Goal: Task Accomplishment & Management: Use online tool/utility

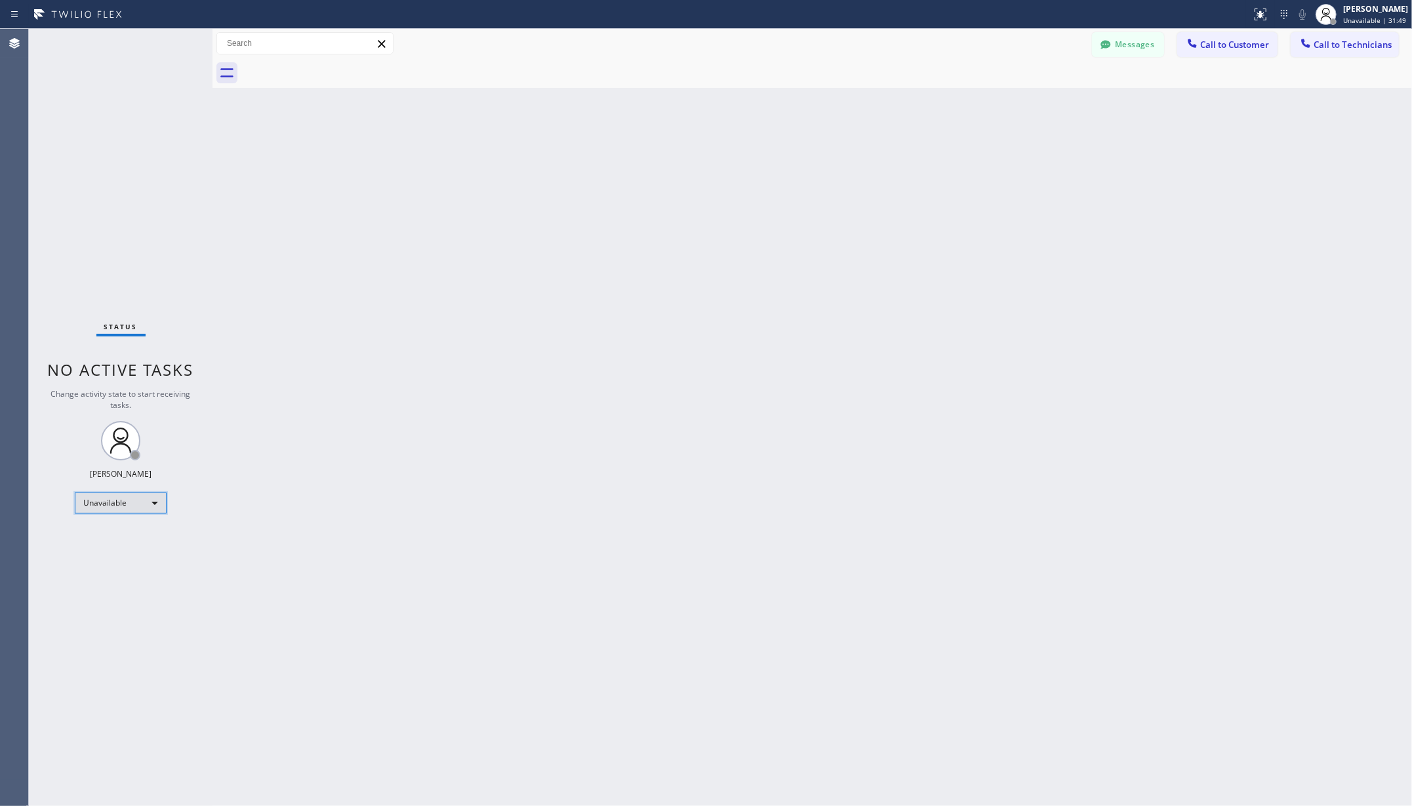
click at [124, 502] on div "Unavailable" at bounding box center [121, 503] width 92 height 21
click at [102, 531] on li "Available" at bounding box center [119, 538] width 89 height 16
click at [321, 485] on div "Back to Dashboard Change Sender ID Customers Technicians AA [PERSON_NAME] [DATE…" at bounding box center [811, 417] width 1199 height 777
click at [373, 270] on div "Back to Dashboard Change Sender ID Customers Technicians AA [PERSON_NAME] [DATE…" at bounding box center [811, 417] width 1199 height 777
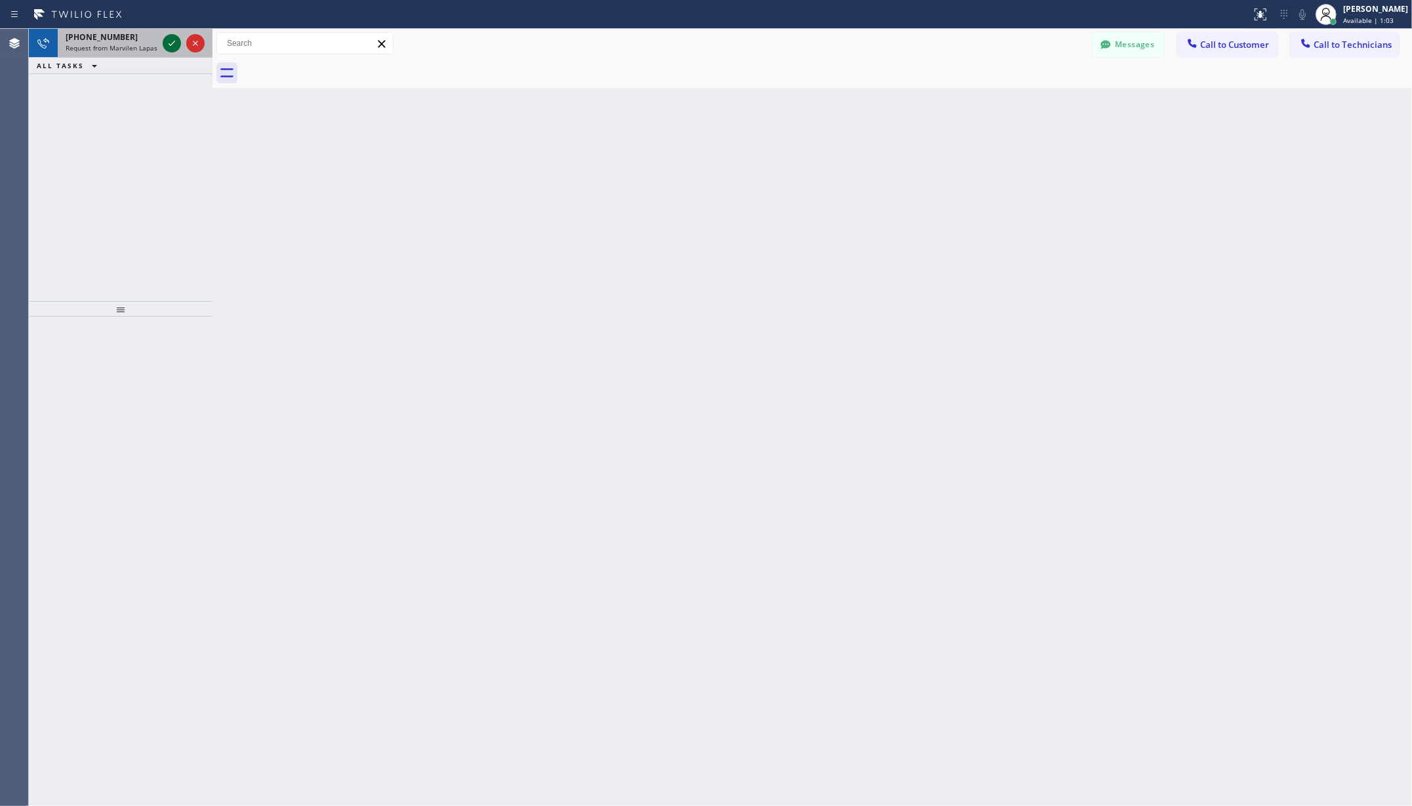
click at [171, 45] on icon at bounding box center [172, 43] width 7 height 5
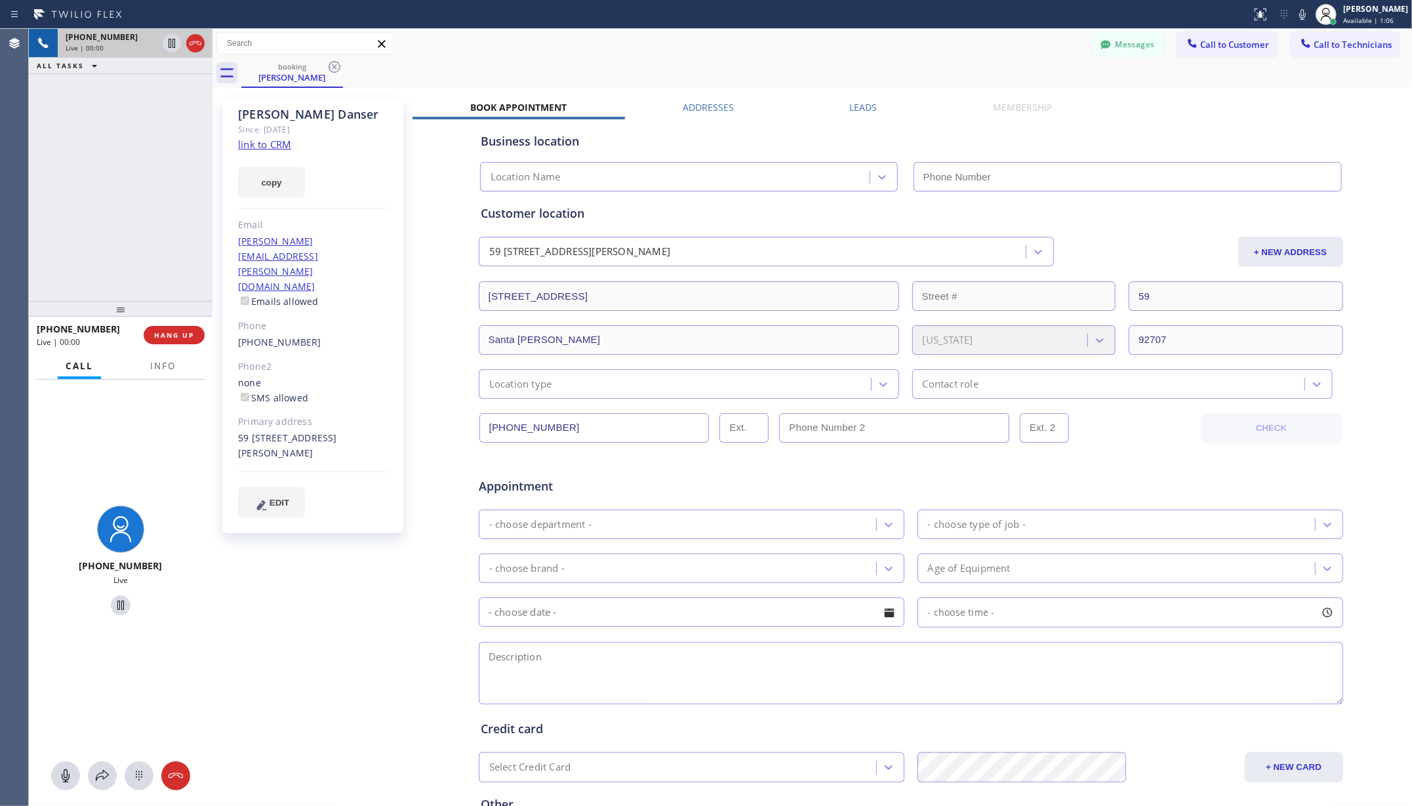
type input "[PHONE_NUMBER]"
click at [674, 67] on div "booking [PERSON_NAME]" at bounding box center [826, 73] width 1171 height 30
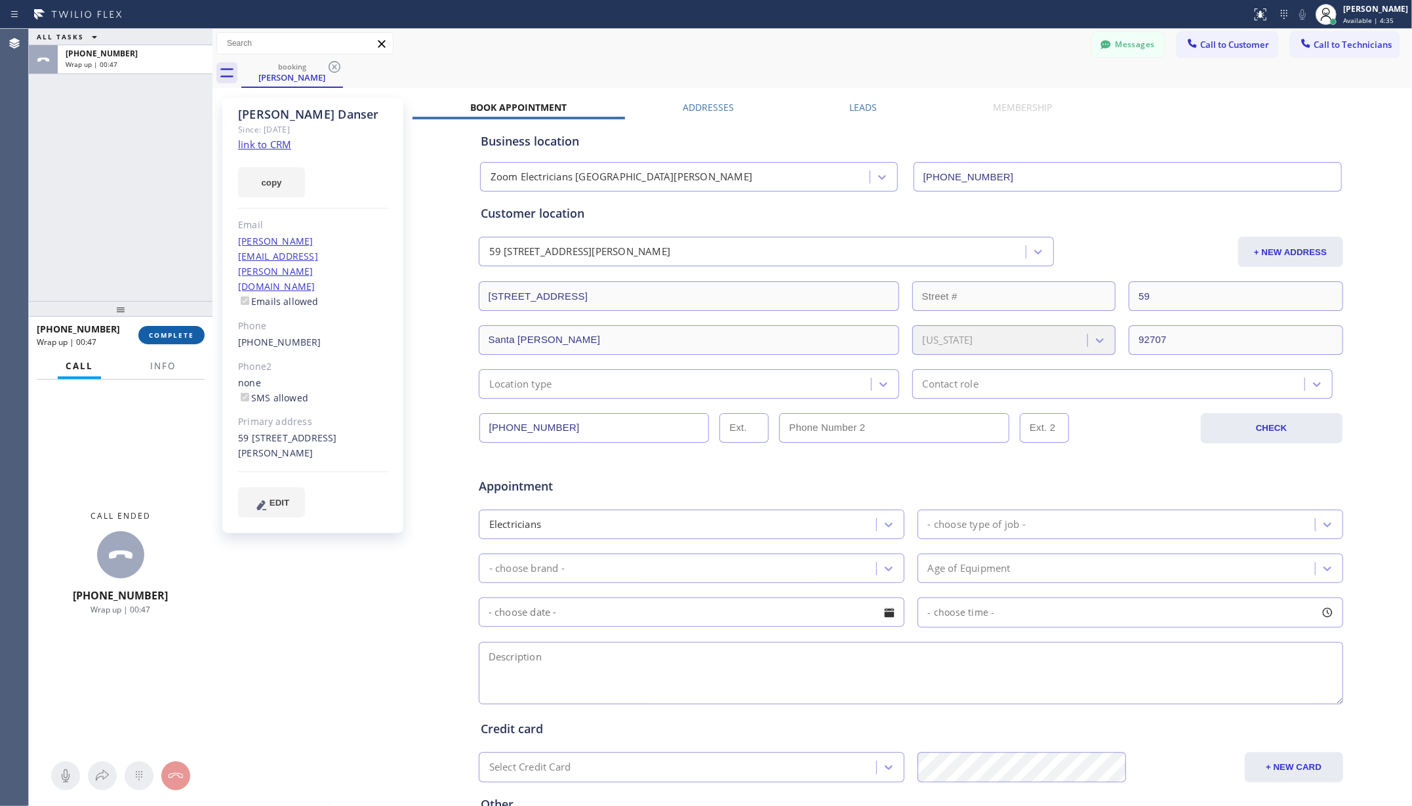
click at [172, 333] on span "COMPLETE" at bounding box center [171, 335] width 45 height 9
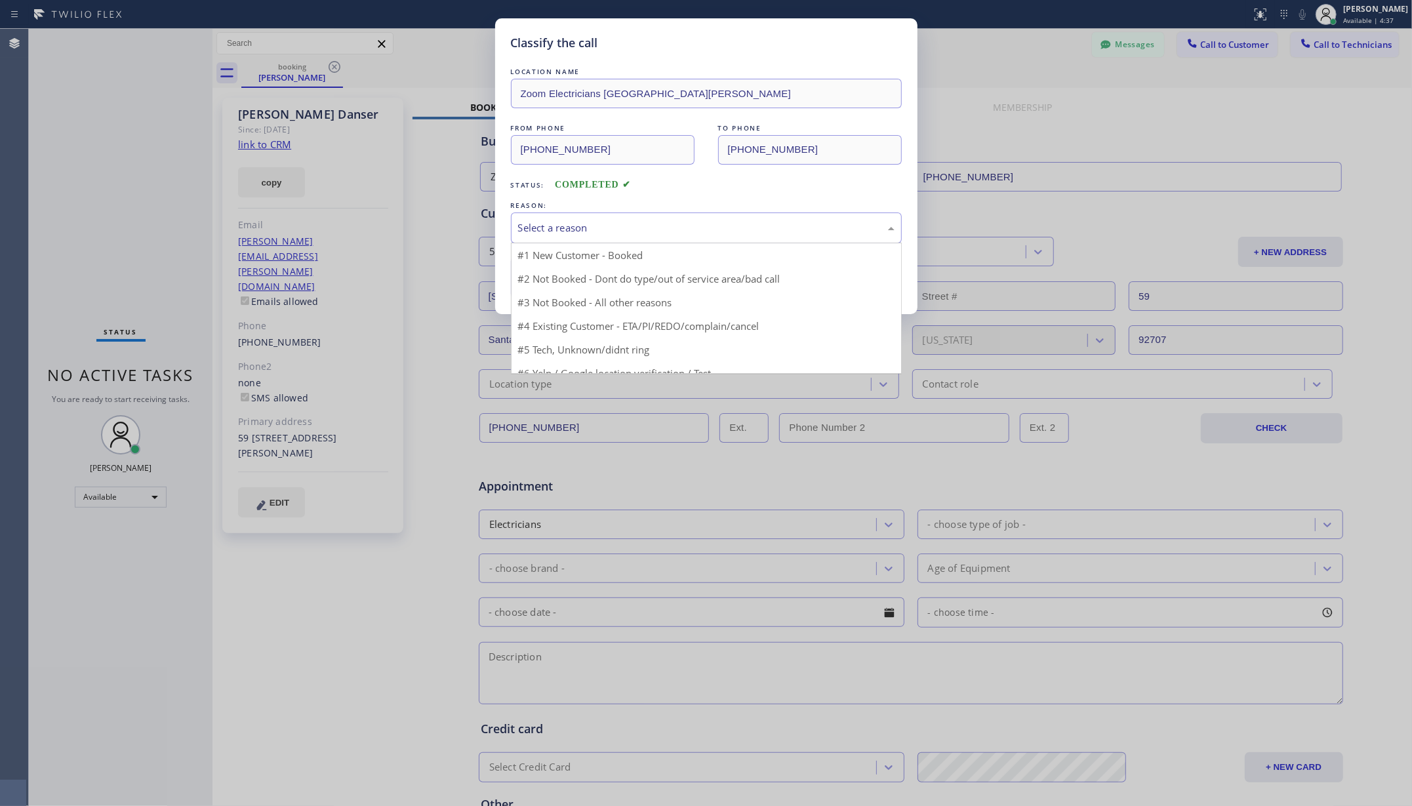
click at [627, 227] on div "Select a reason" at bounding box center [706, 227] width 376 height 15
click at [597, 231] on div "Tech, Unknown/didnt ring" at bounding box center [706, 227] width 376 height 15
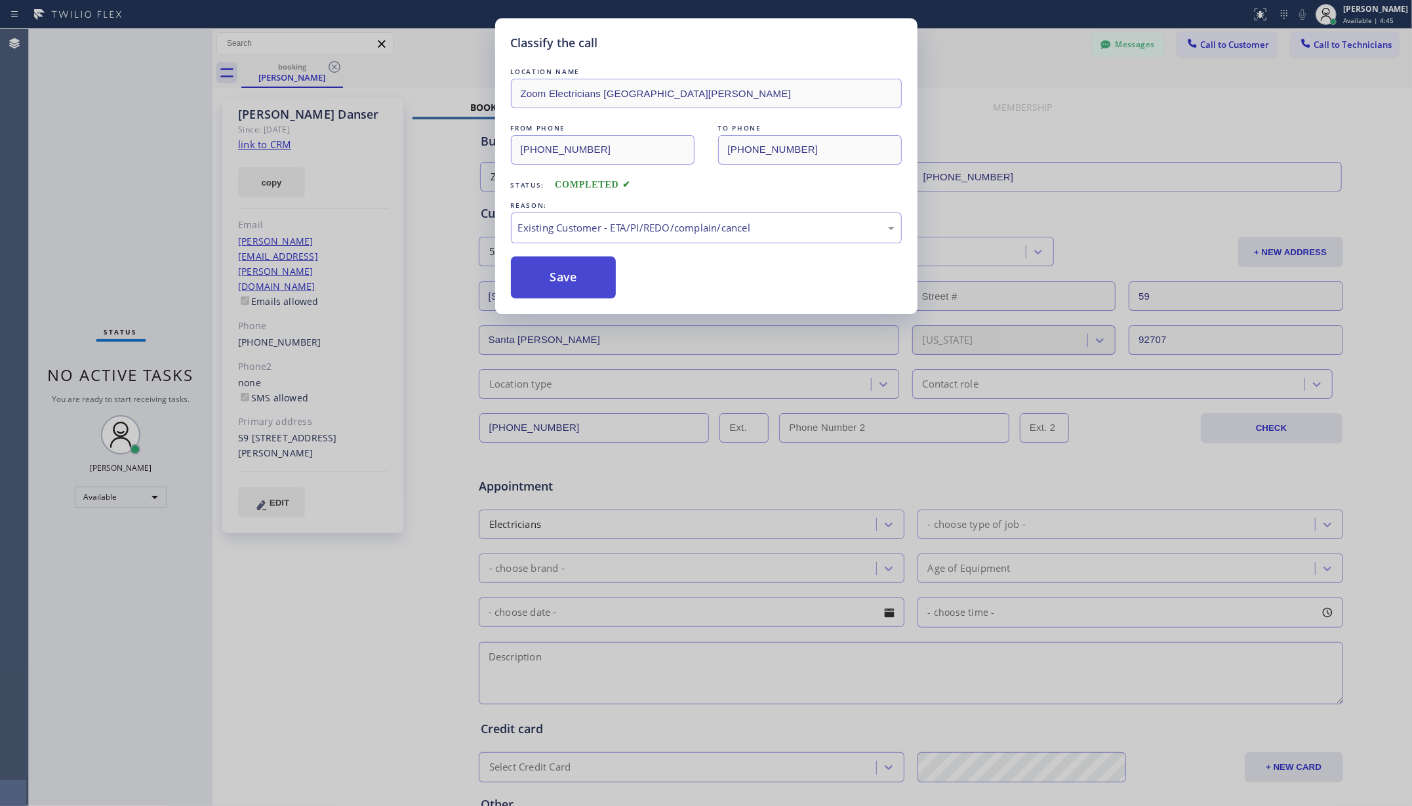
click at [602, 275] on button "Save" at bounding box center [564, 277] width 106 height 42
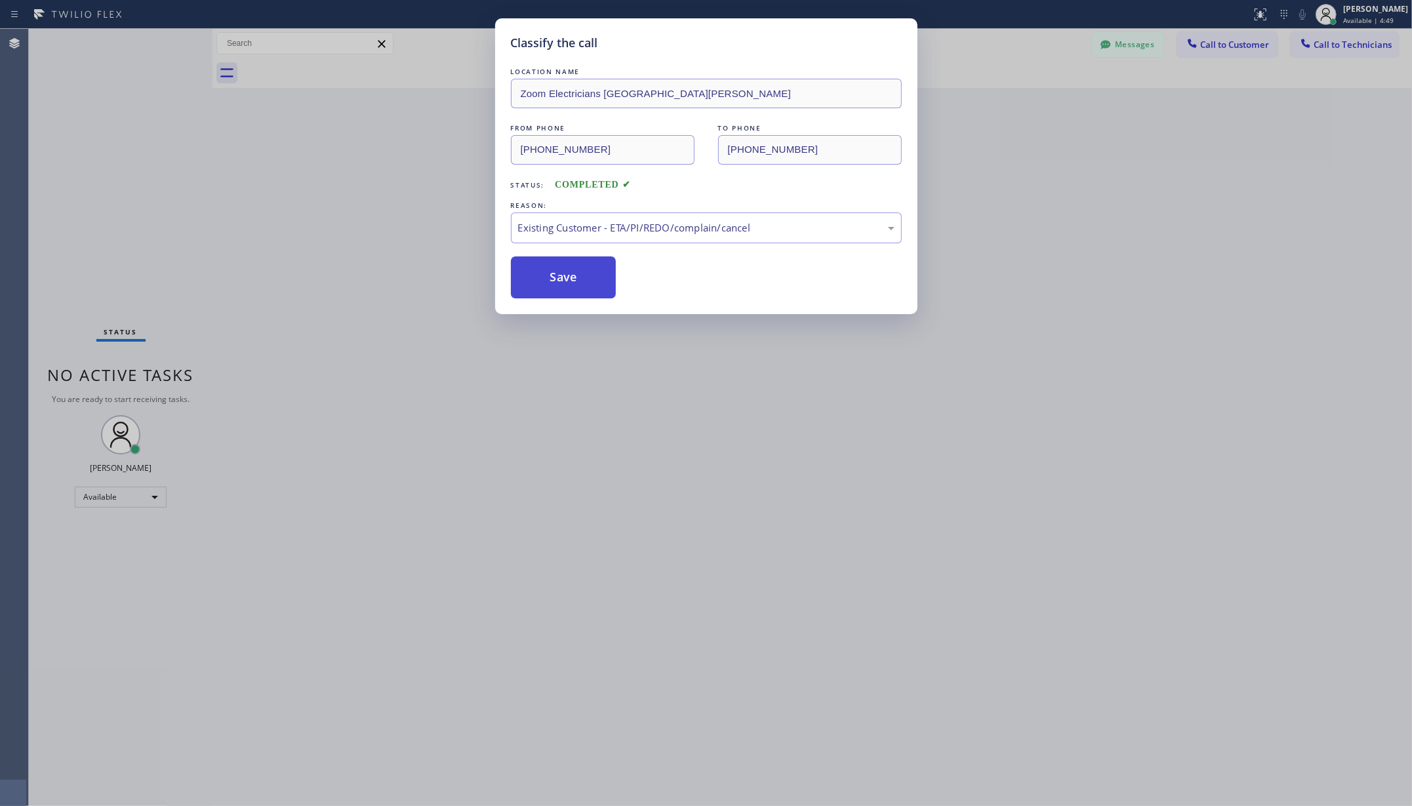
click at [549, 277] on button "Save" at bounding box center [564, 277] width 106 height 42
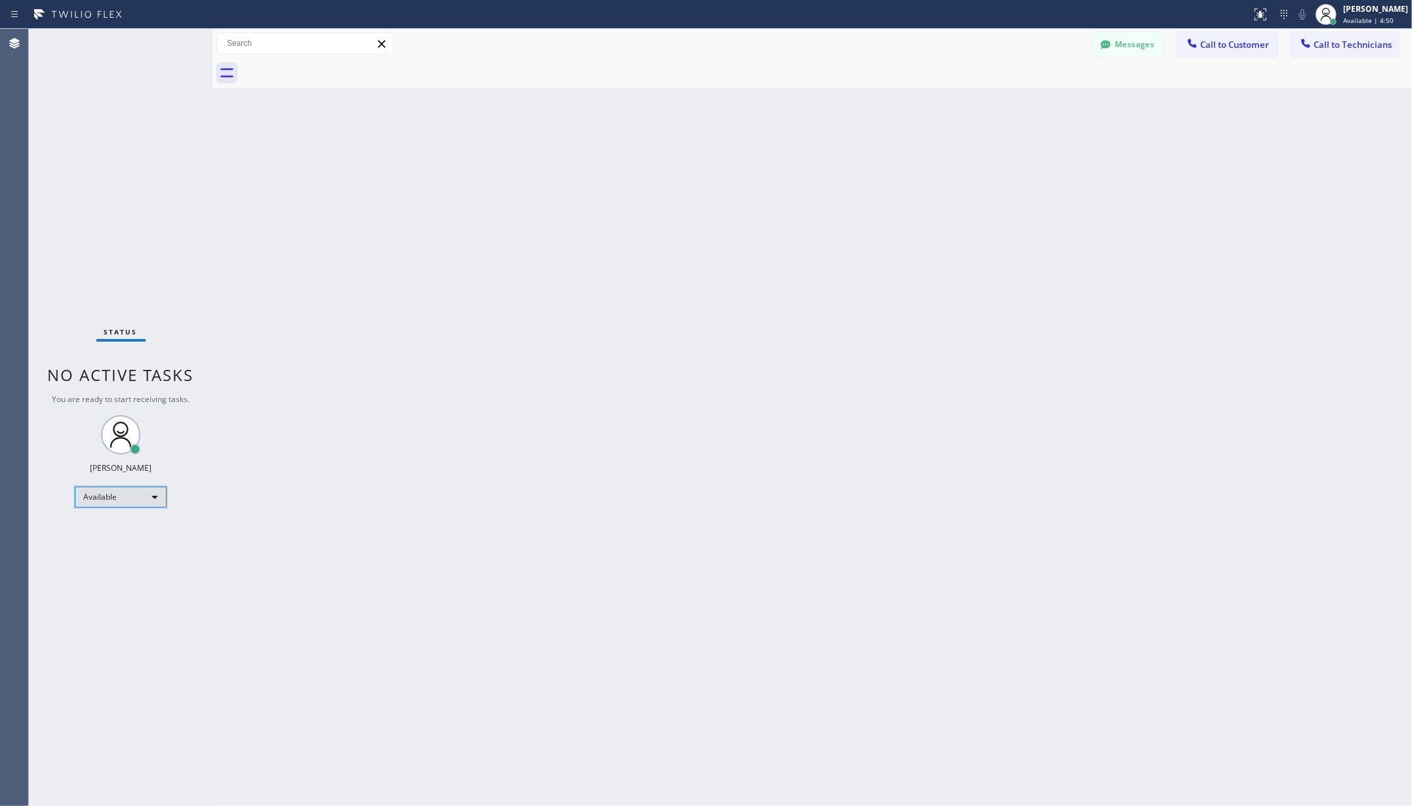
click at [136, 489] on div "Available" at bounding box center [121, 497] width 92 height 21
click at [126, 544] on li "Unavailable" at bounding box center [119, 548] width 89 height 16
click at [493, 447] on div "Back to Dashboard Change Sender ID Customers Technicians AA [PERSON_NAME] [DATE…" at bounding box center [811, 417] width 1199 height 777
